Goal: Information Seeking & Learning: Learn about a topic

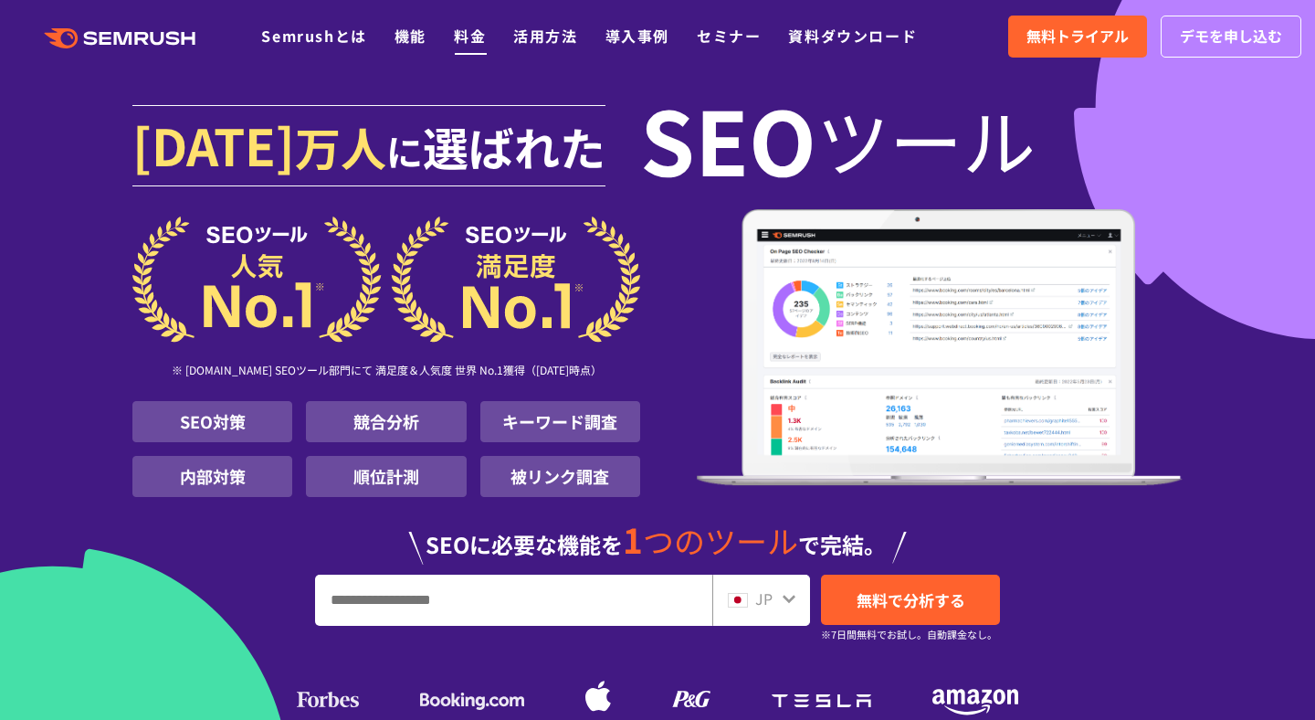
click at [473, 29] on link "料金" at bounding box center [470, 36] width 32 height 22
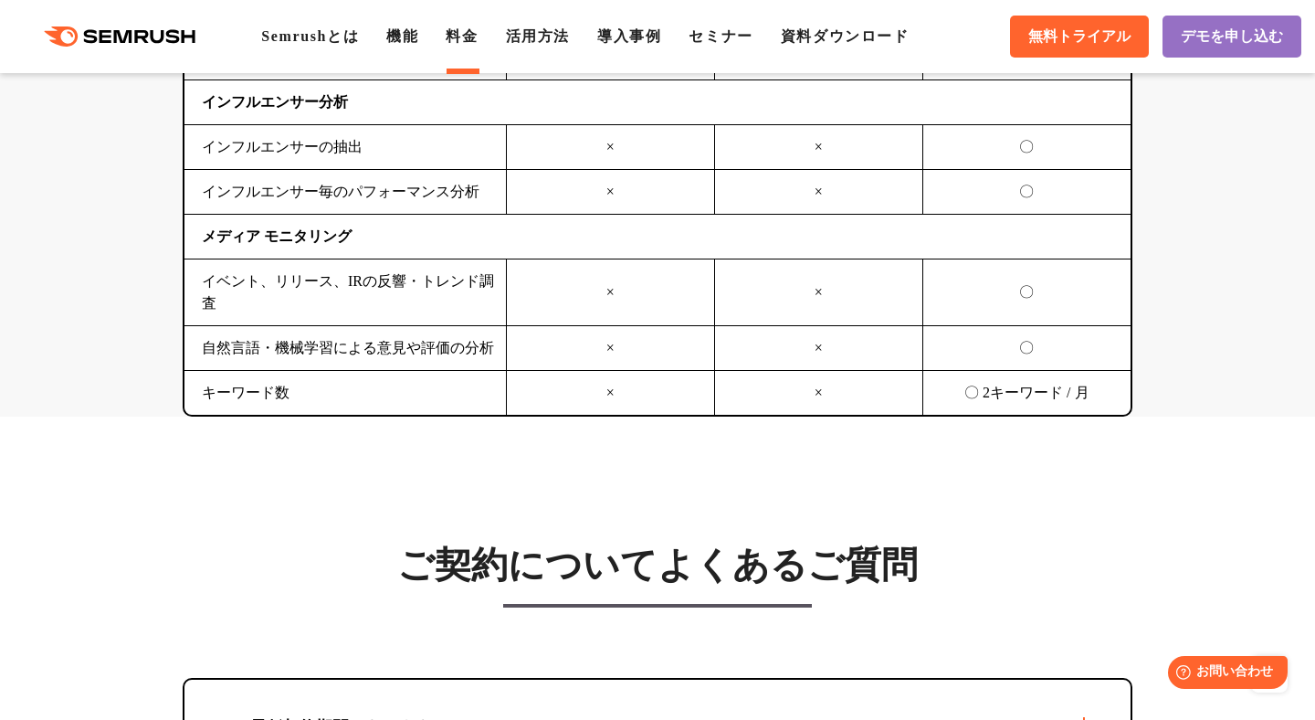
scroll to position [5310, 0]
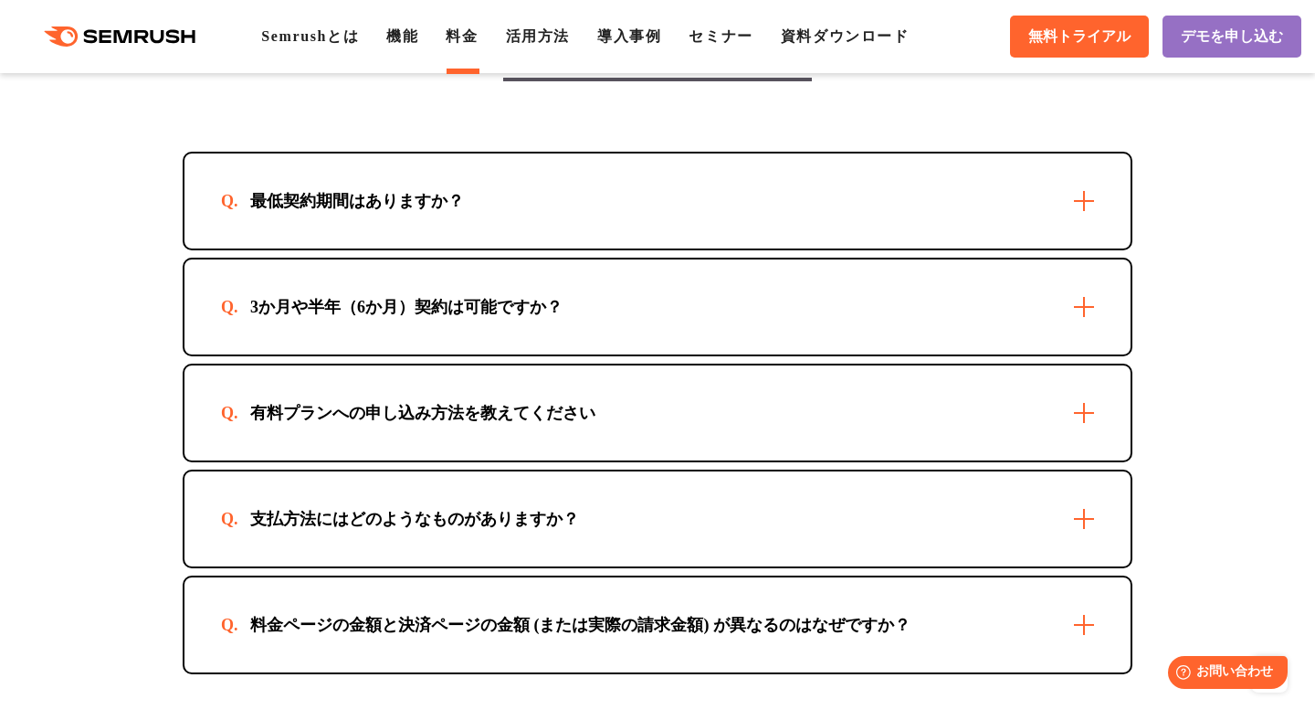
click at [428, 241] on div "最低契約期間はありますか？" at bounding box center [658, 200] width 946 height 95
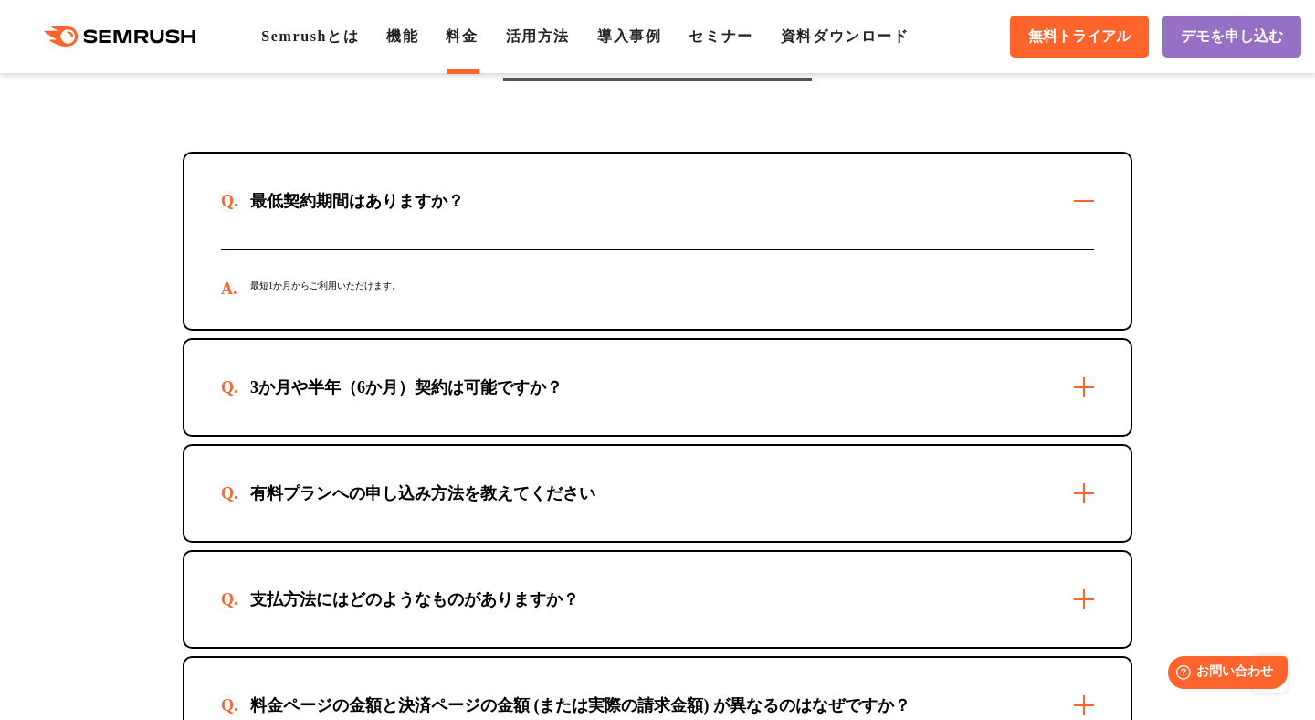
click at [428, 241] on div "最低契約期間はありますか？" at bounding box center [658, 200] width 946 height 95
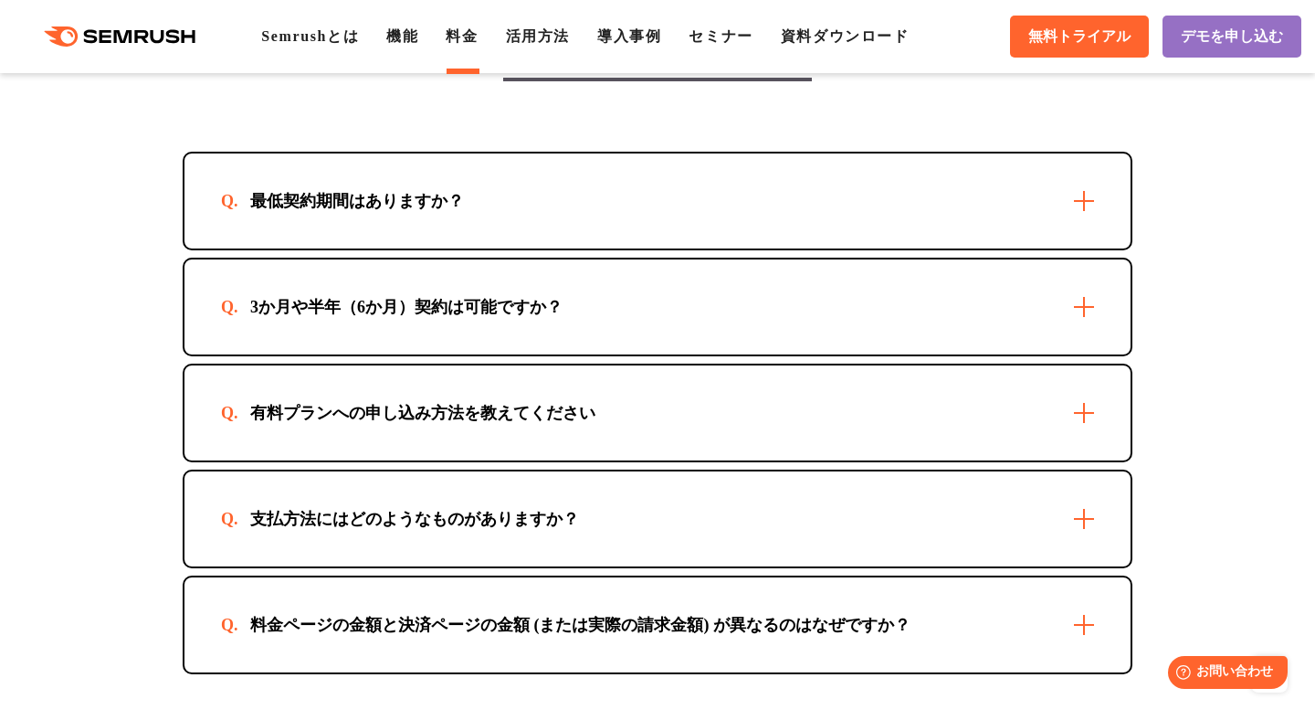
click at [438, 318] on div "3か月や半年（6か月）契約は可能ですか？" at bounding box center [406, 307] width 371 height 22
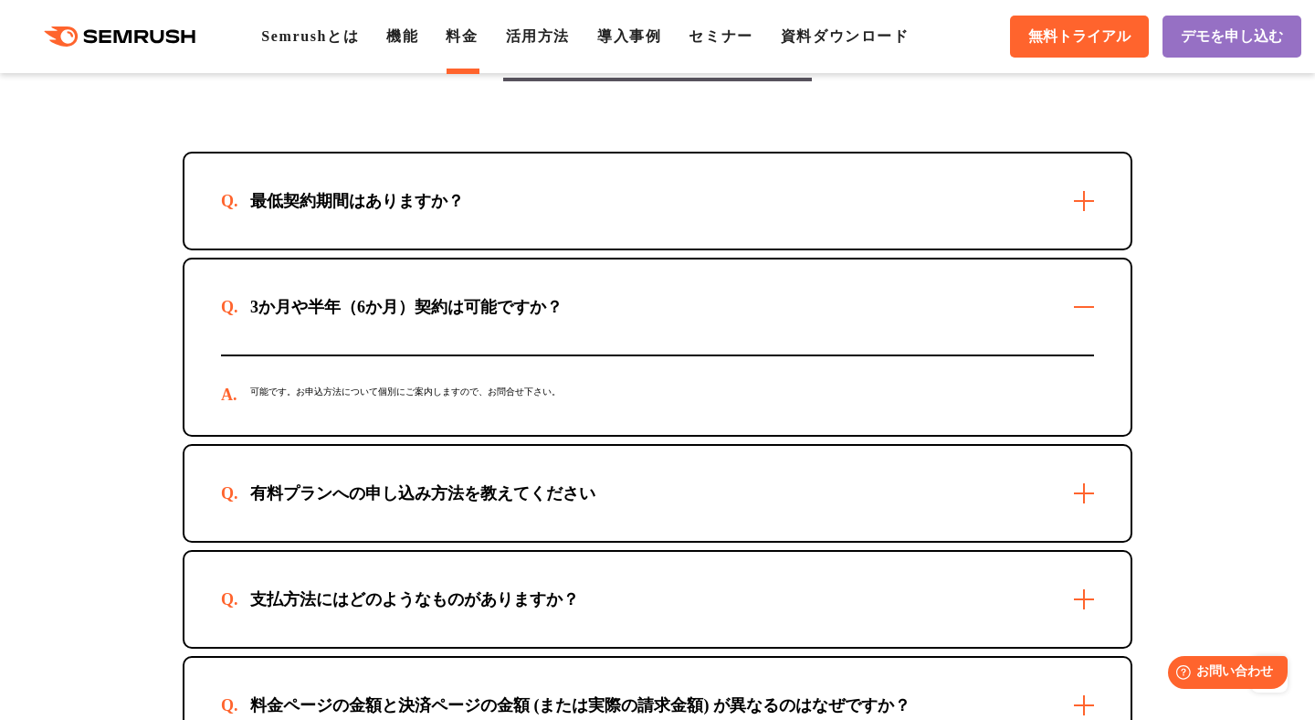
click at [438, 318] on div "3か月や半年（6か月）契約は可能ですか？" at bounding box center [406, 307] width 371 height 22
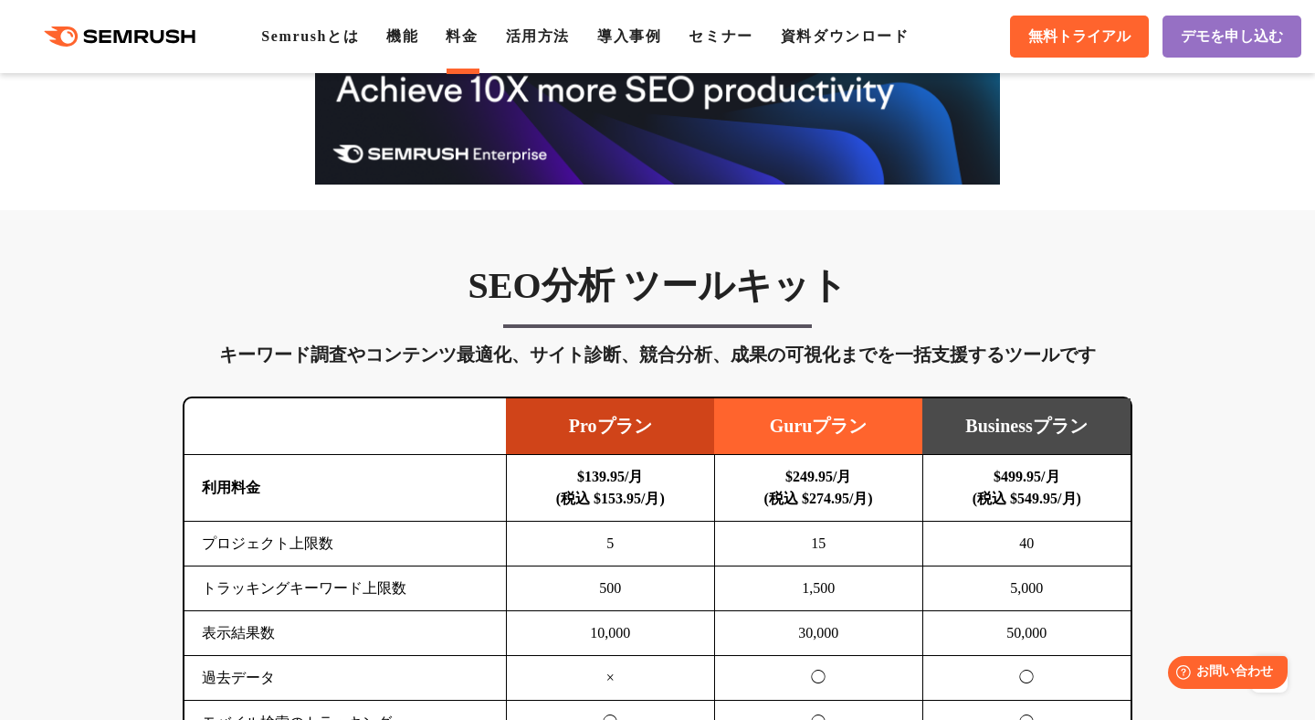
scroll to position [521, 0]
